Goal: Task Accomplishment & Management: Manage account settings

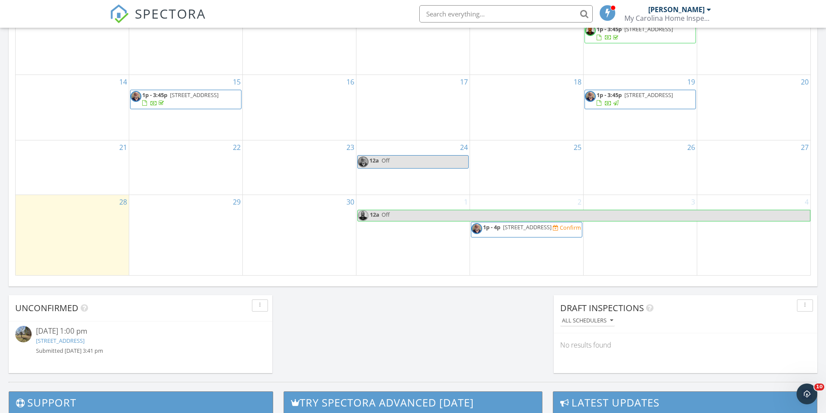
scroll to position [520, 0]
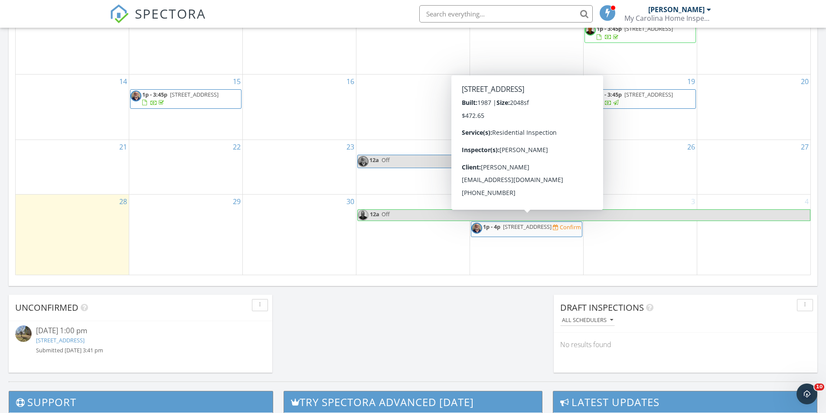
click at [534, 224] on span "152 Rainbow Dr, Hertford 27944" at bounding box center [527, 227] width 49 height 8
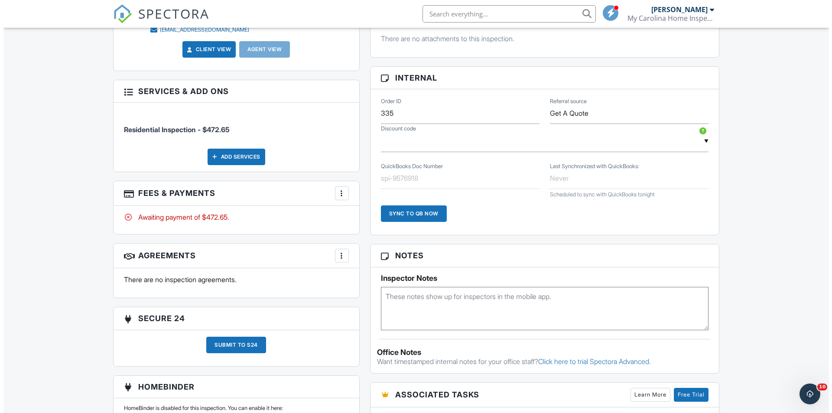
scroll to position [477, 0]
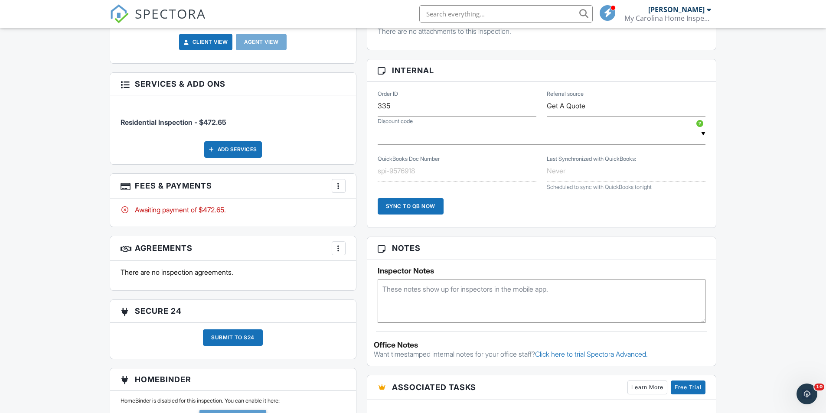
click at [334, 253] on div "More" at bounding box center [339, 248] width 14 height 14
click at [355, 277] on li "Add Agreement" at bounding box center [390, 275] width 107 height 22
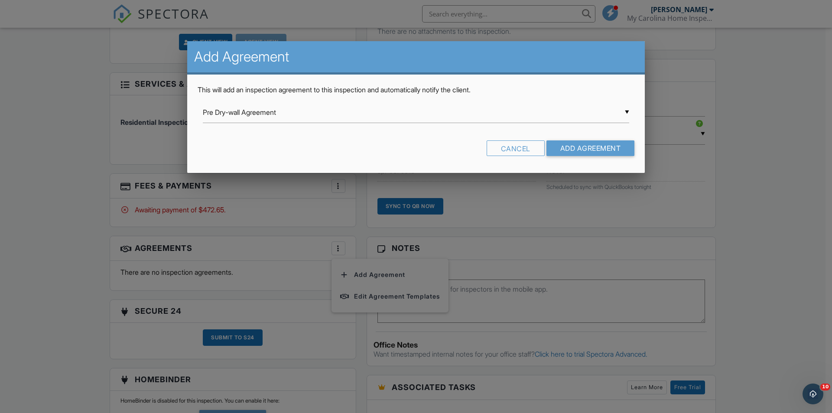
click at [628, 114] on div "▼ Pre Dry-wall Agreement Pre Dry-wall Agreement MCHI Agreement Form Pre Dry-wal…" at bounding box center [416, 112] width 427 height 21
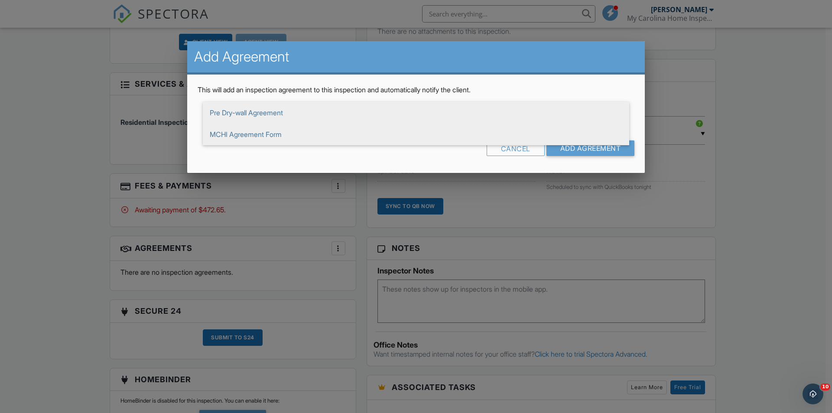
click at [293, 136] on span "MCHI Agreement Form" at bounding box center [416, 135] width 427 height 22
type input "MCHI Agreement Form"
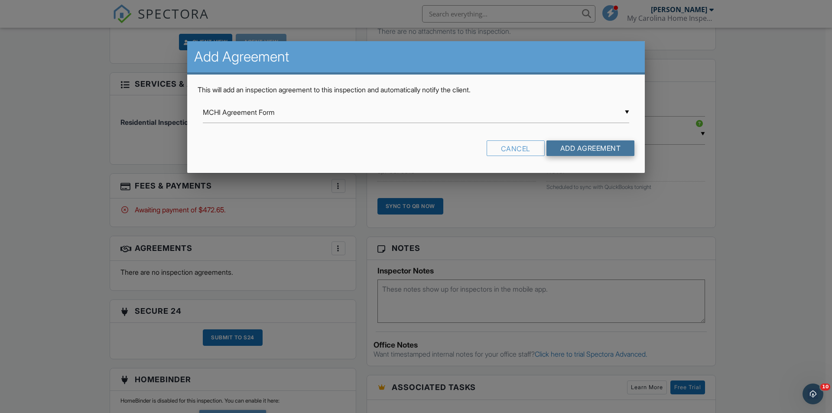
click at [575, 150] on input "Add Agreement" at bounding box center [591, 148] width 88 height 16
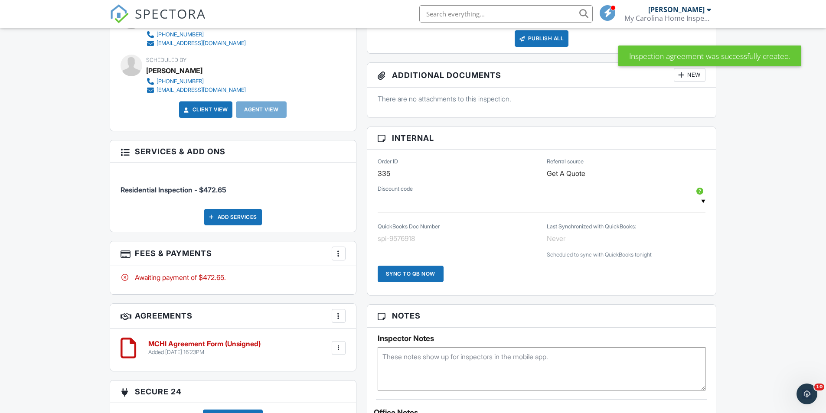
scroll to position [433, 0]
